Goal: Task Accomplishment & Management: Manage account settings

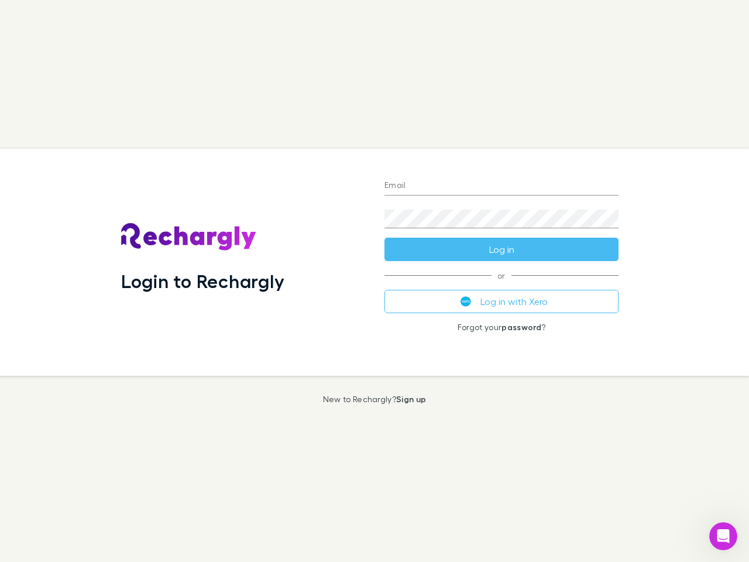
click at [375, 281] on div "Login to Rechargly" at bounding box center [243, 262] width 263 height 227
click at [502, 186] on input "Email" at bounding box center [502, 186] width 234 height 19
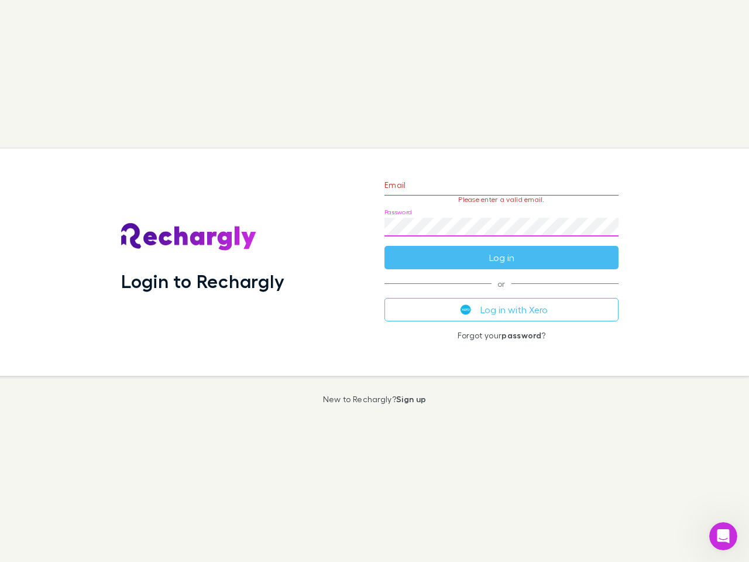
click at [502, 249] on form "Email Please enter a valid email. Password Log in" at bounding box center [502, 218] width 234 height 102
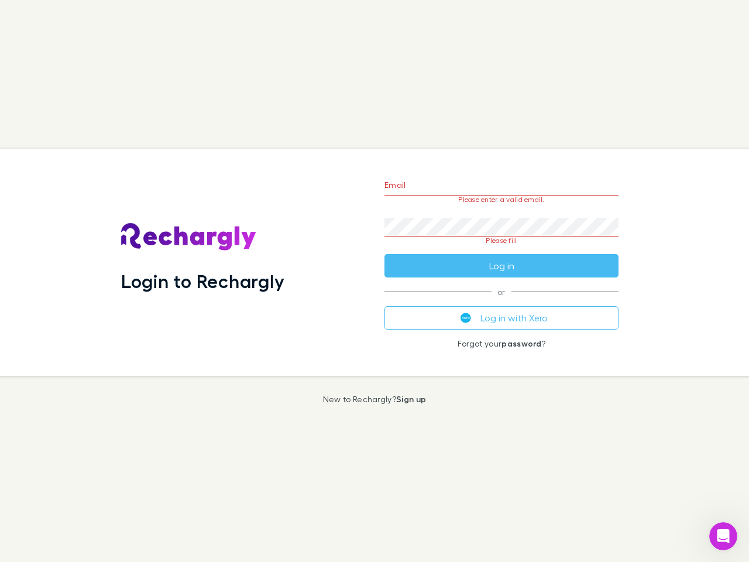
click at [502, 302] on div "Email Please enter a valid email. Password Please fill Log in or Log in with Xe…" at bounding box center [501, 262] width 253 height 227
click at [724, 536] on icon "Open Intercom Messenger" at bounding box center [723, 536] width 19 height 19
